Goal: Browse casually: Explore the website without a specific task or goal

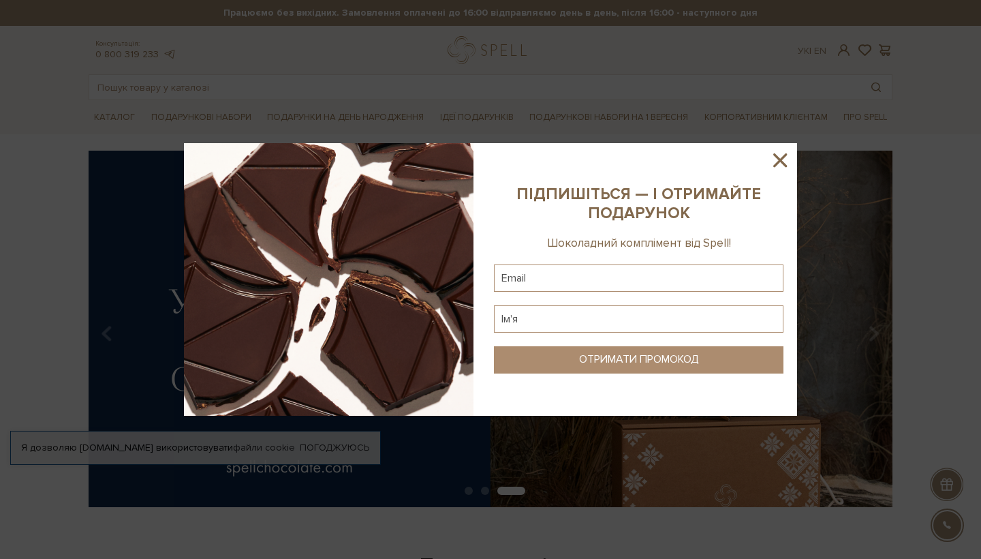
click at [782, 162] on icon at bounding box center [781, 160] width 14 height 14
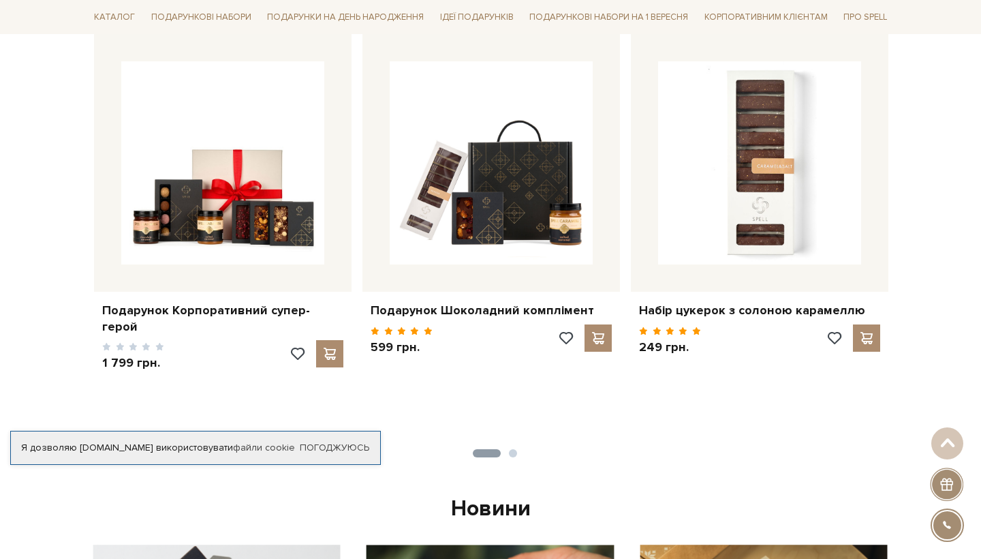
scroll to position [570, 0]
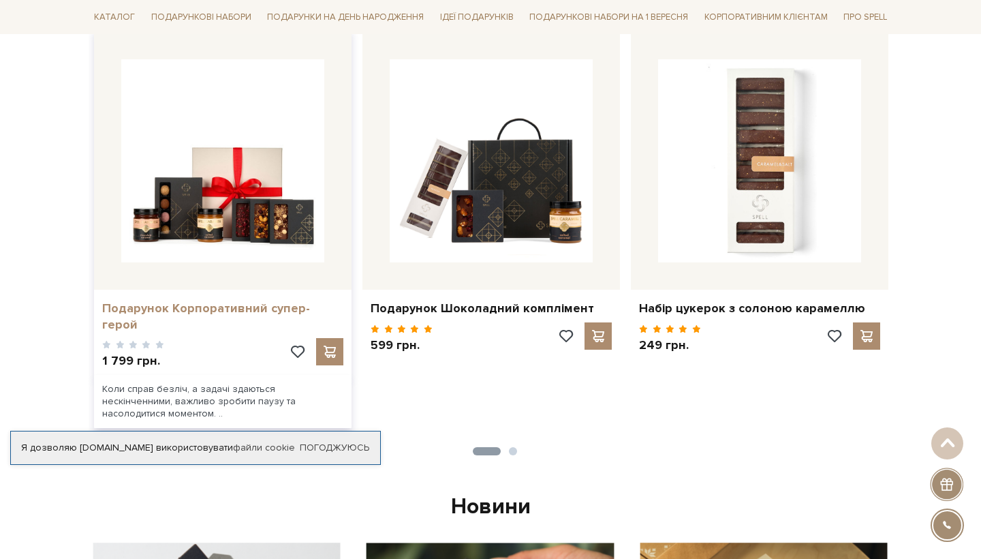
click at [181, 315] on link "Подарунок Корпоративний супер-герой" at bounding box center [222, 317] width 241 height 32
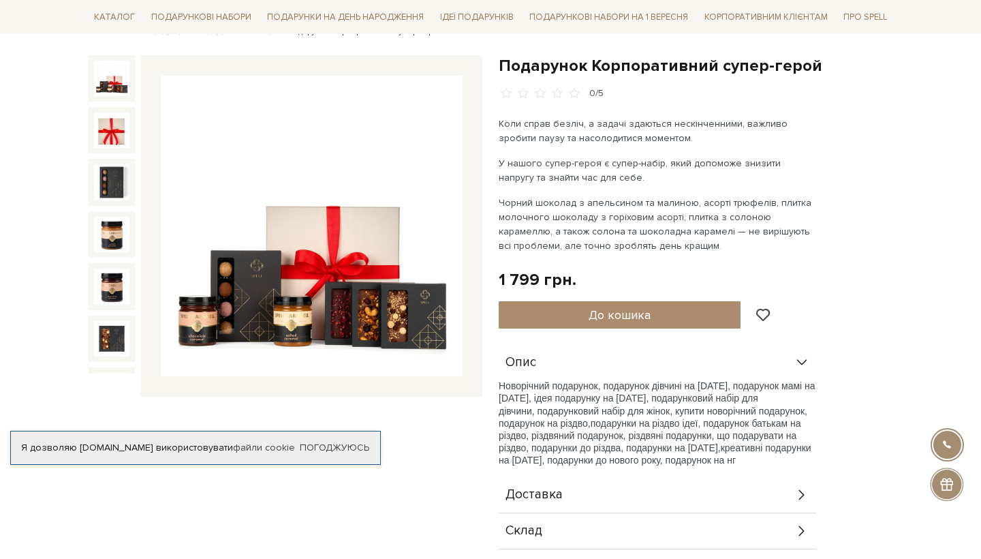
scroll to position [126, 0]
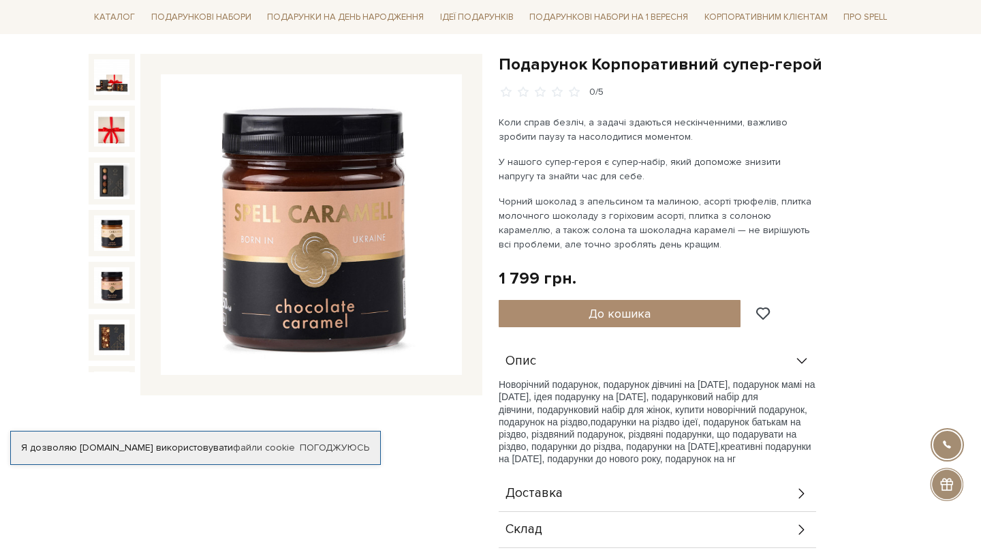
click at [117, 292] on img at bounding box center [111, 284] width 35 height 35
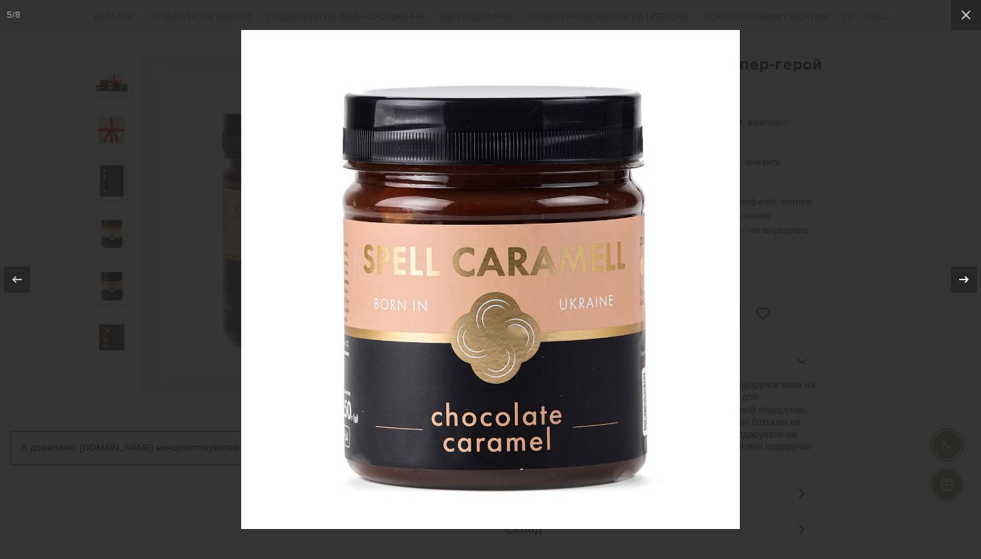
click at [961, 283] on icon at bounding box center [964, 279] width 16 height 16
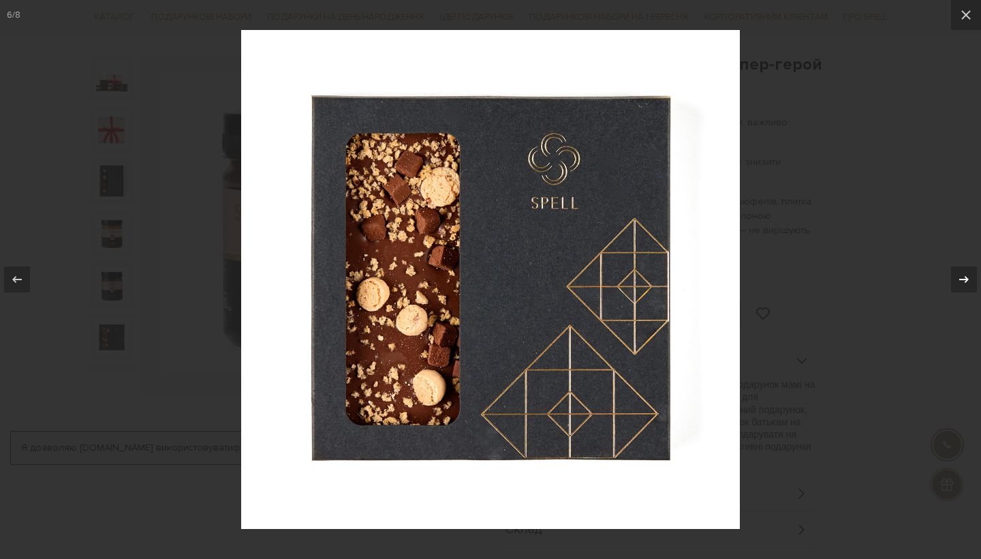
click at [961, 284] on icon at bounding box center [964, 279] width 16 height 16
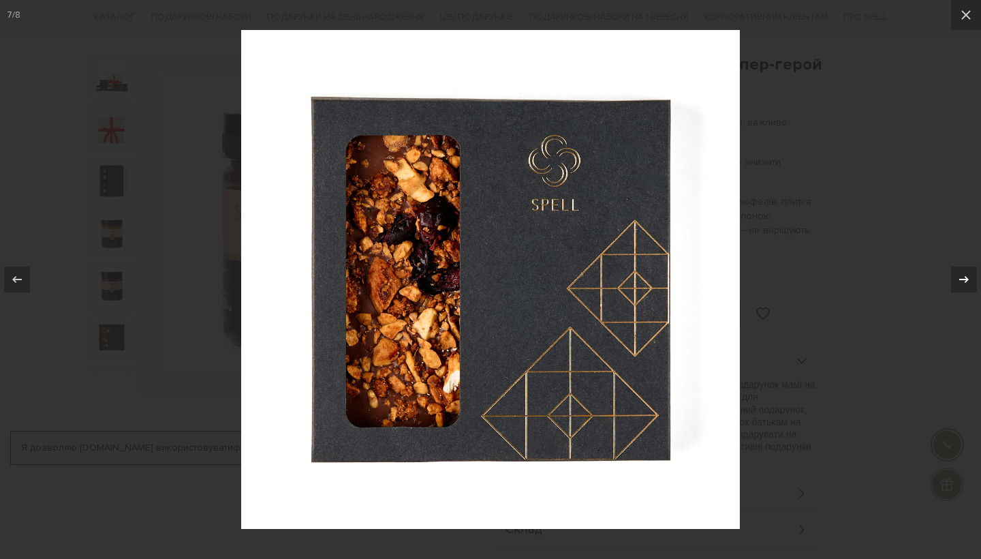
click at [961, 284] on icon at bounding box center [964, 279] width 16 height 16
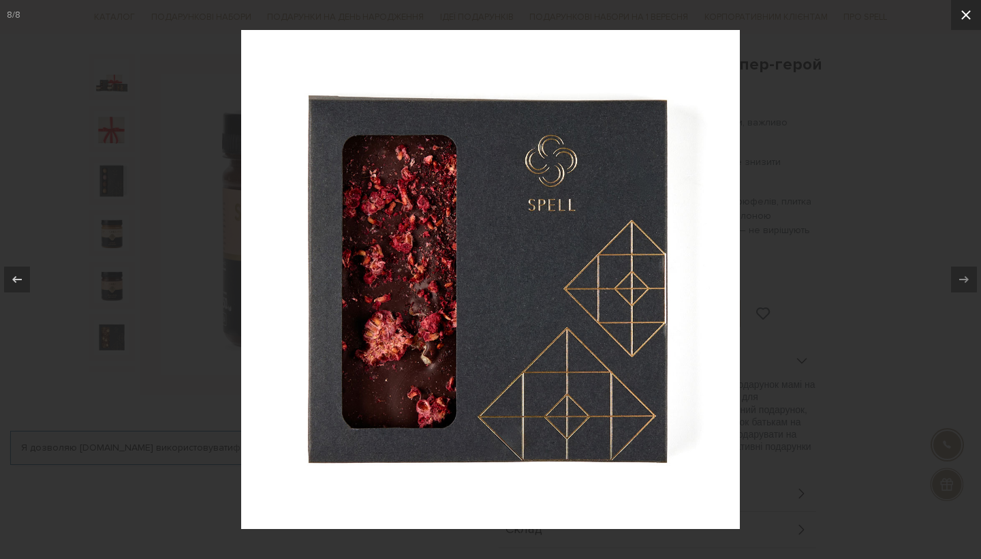
click at [965, 18] on icon at bounding box center [966, 15] width 16 height 16
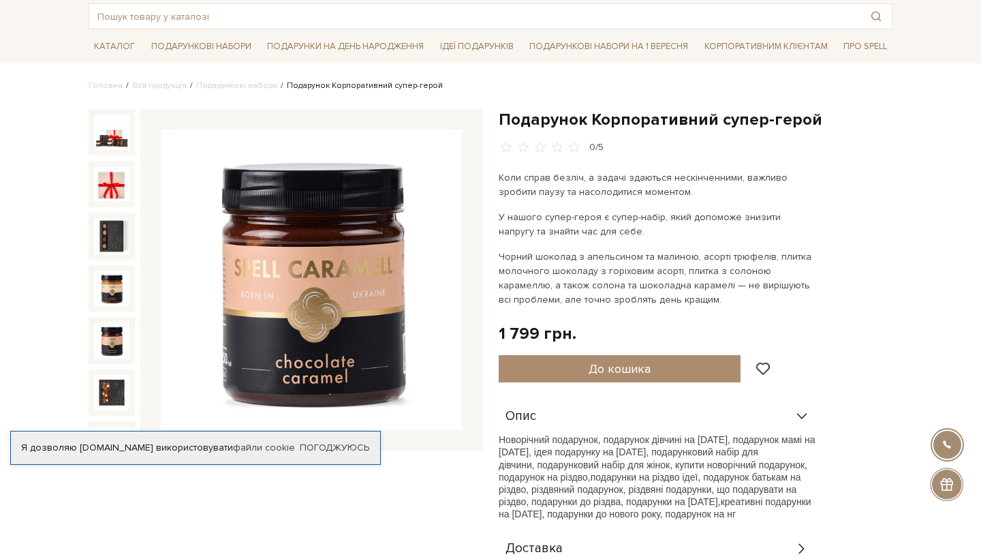
scroll to position [65, 0]
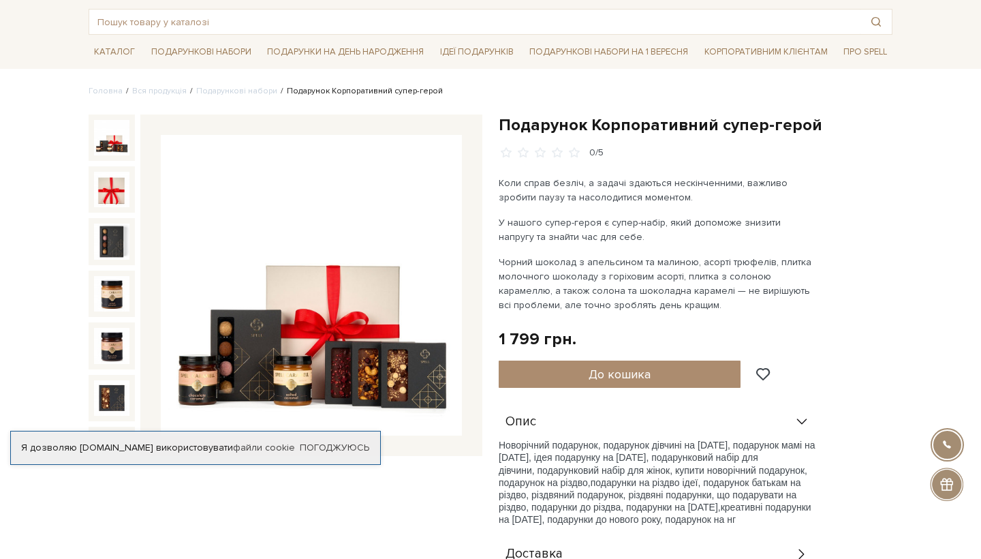
click at [102, 142] on img at bounding box center [111, 137] width 35 height 35
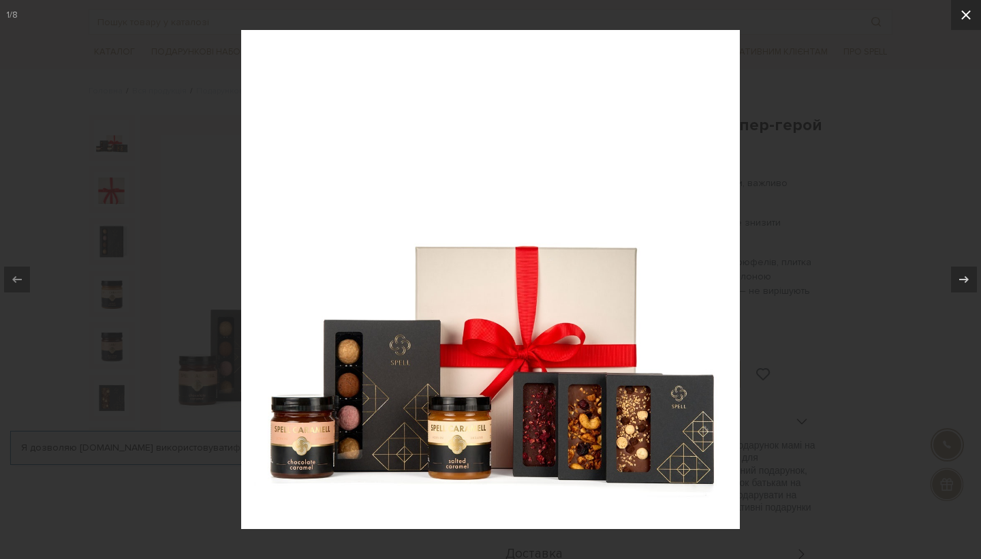
click at [972, 20] on icon at bounding box center [966, 15] width 16 height 16
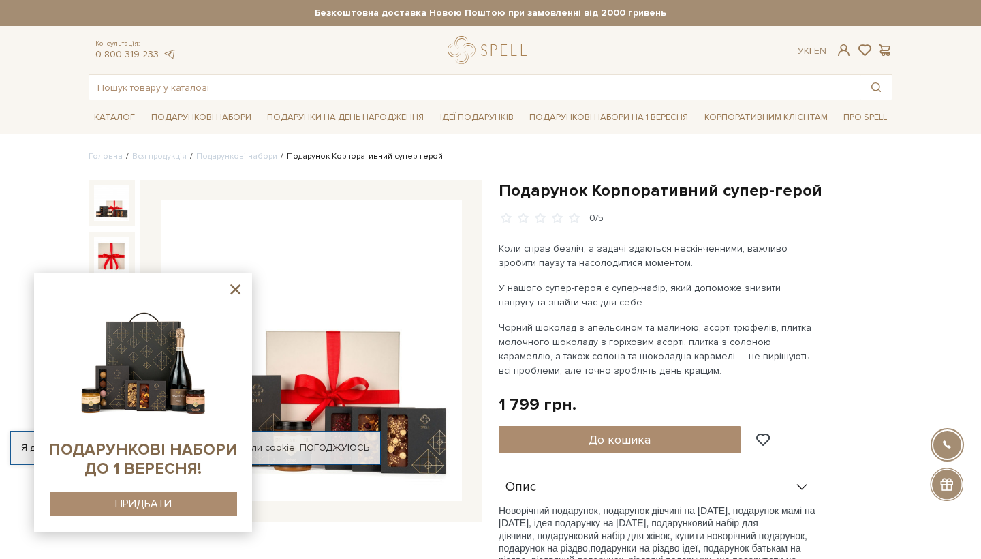
click at [239, 288] on icon at bounding box center [235, 289] width 17 height 17
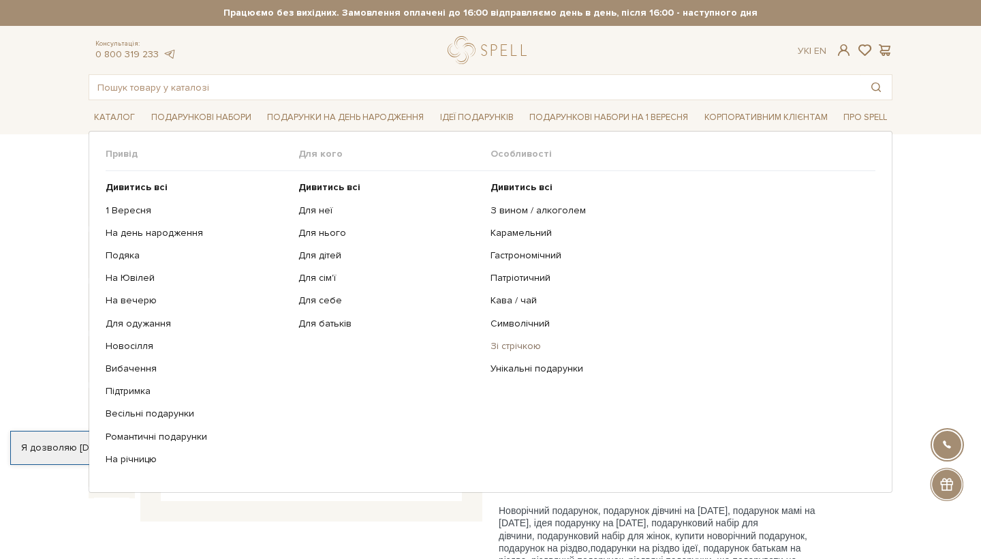
click at [507, 344] on link "Зі стрічкою" at bounding box center [678, 346] width 375 height 12
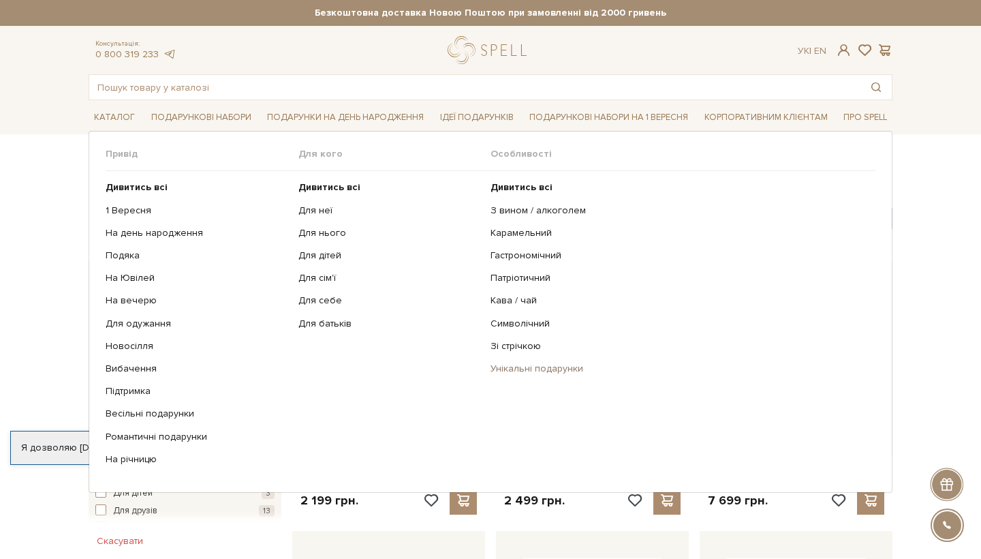
click at [529, 367] on link "Унікальні подарунки" at bounding box center [678, 369] width 375 height 12
